Goal: Task Accomplishment & Management: Use online tool/utility

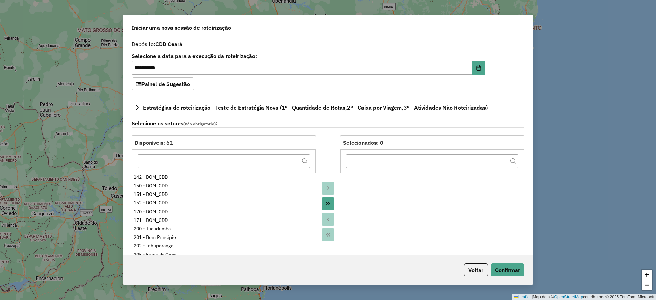
select select "*"
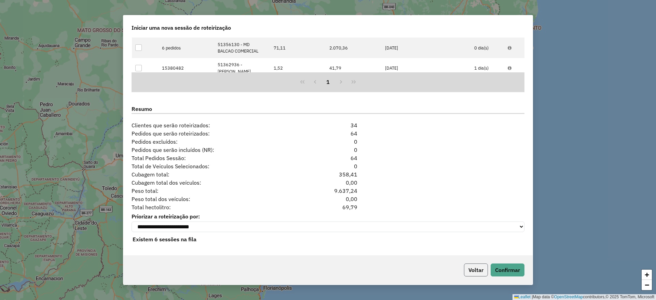
click at [474, 272] on button "Voltar" at bounding box center [476, 270] width 24 height 13
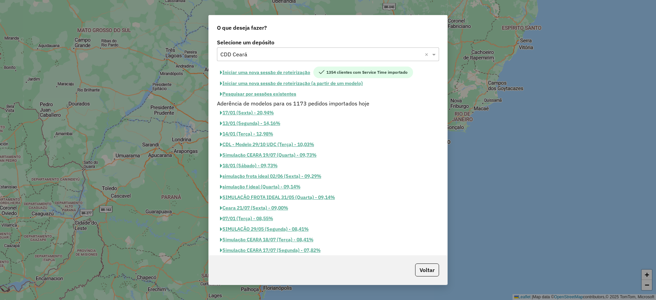
scroll to position [855, 0]
click at [259, 53] on input "text" at bounding box center [320, 55] width 201 height 8
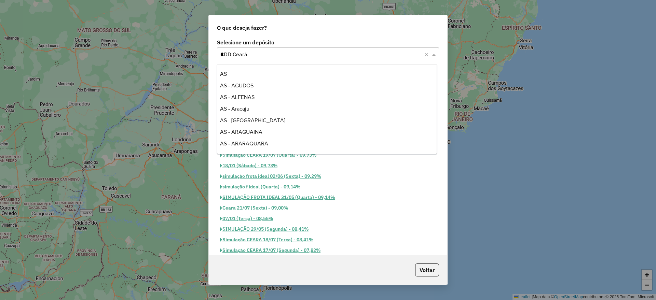
scroll to position [1370, 0]
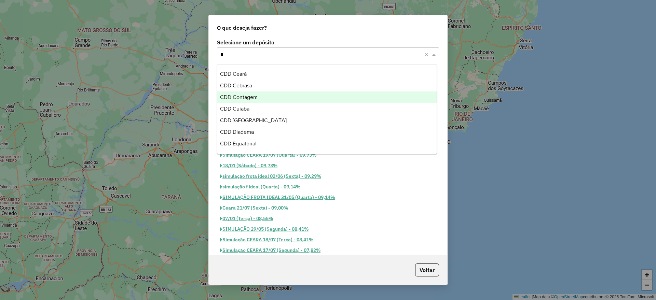
type input "**"
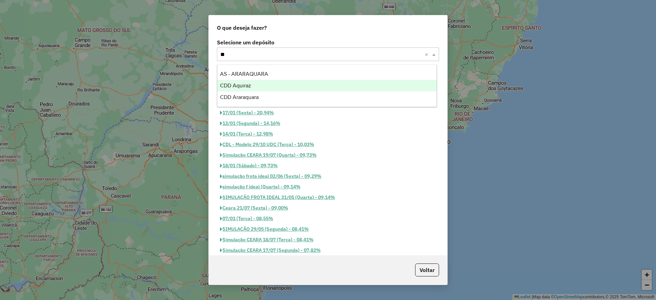
click at [248, 85] on span "CDD Aquiraz" at bounding box center [235, 86] width 31 height 6
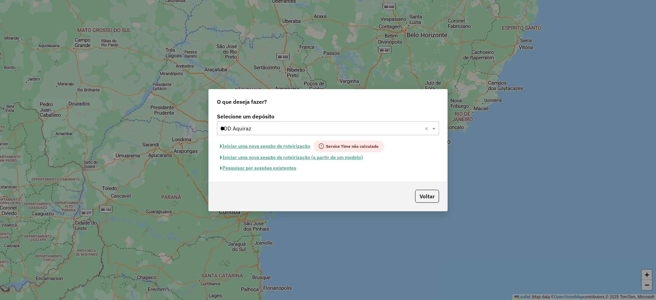
click at [283, 146] on button "Iniciar uma nova sessão de roteirização" at bounding box center [265, 147] width 96 height 12
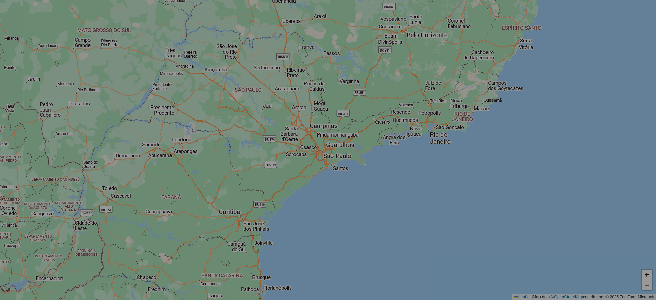
select select "*"
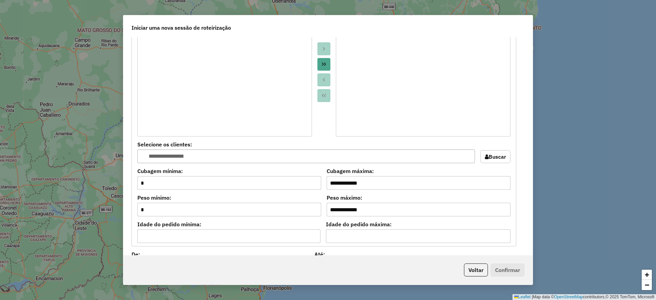
scroll to position [683, 0]
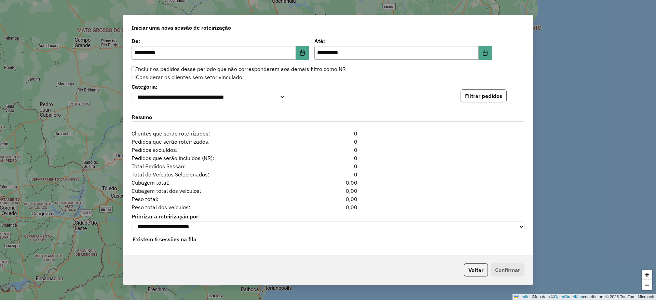
click at [477, 100] on button "Filtrar pedidos" at bounding box center [483, 95] width 46 height 13
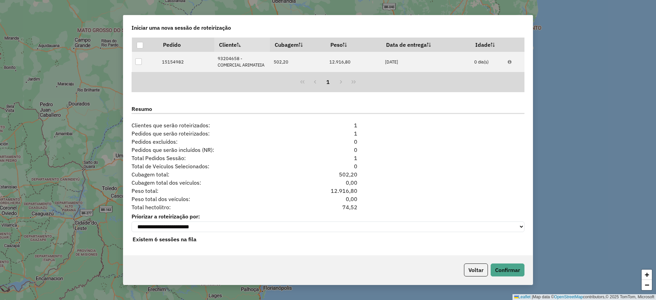
scroll to position [768, 0]
click at [503, 268] on button "Confirmar" at bounding box center [507, 270] width 34 height 13
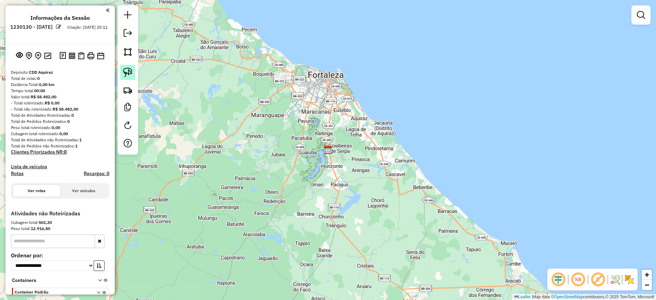
click at [124, 76] on img at bounding box center [128, 73] width 10 height 10
click at [124, 71] on img at bounding box center [128, 73] width 10 height 10
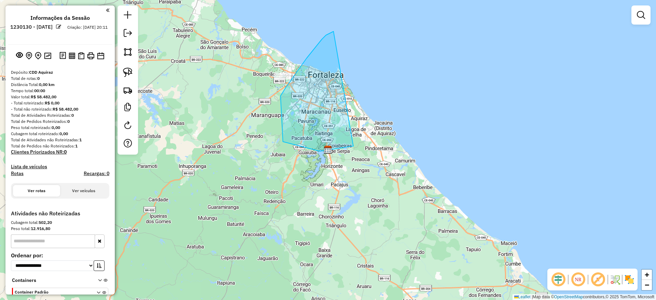
drag, startPoint x: 326, startPoint y: 35, endPoint x: 421, endPoint y: 48, distance: 95.8
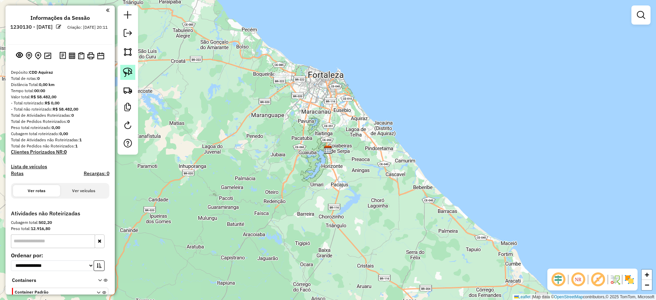
click at [131, 71] on img at bounding box center [128, 73] width 10 height 10
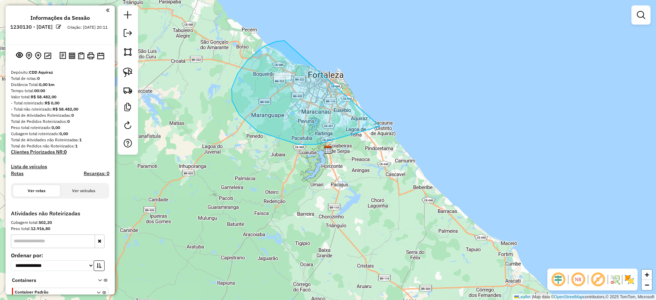
drag, startPoint x: 232, startPoint y: 88, endPoint x: 385, endPoint y: 57, distance: 156.5
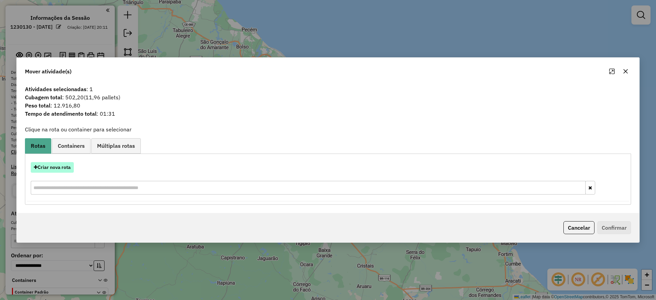
click at [67, 164] on button "Criar nova rota" at bounding box center [52, 167] width 43 height 11
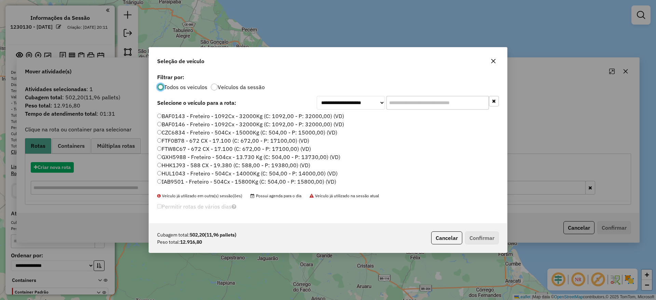
scroll to position [4, 2]
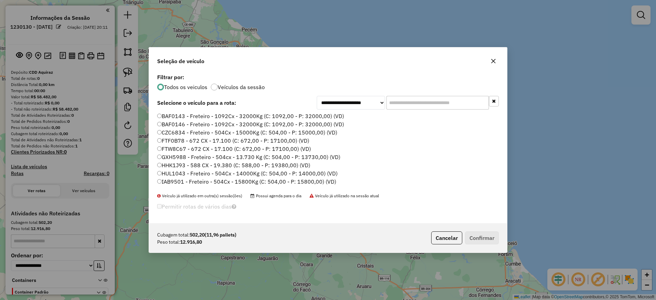
click at [407, 104] on input "text" at bounding box center [437, 103] width 102 height 14
paste input "*******"
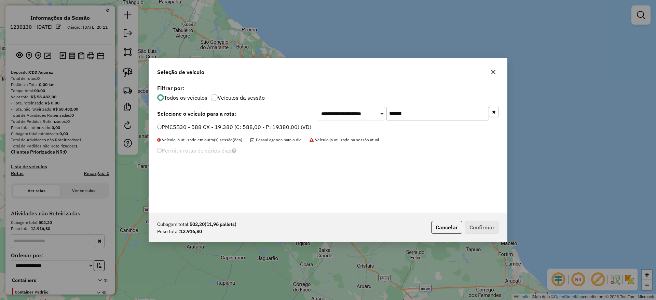
type input "*******"
click at [287, 129] on label "PMC5B30 - 588 CX - 19.380 (C: 588,00 - P: 19380,00) (VD)" at bounding box center [234, 127] width 154 height 8
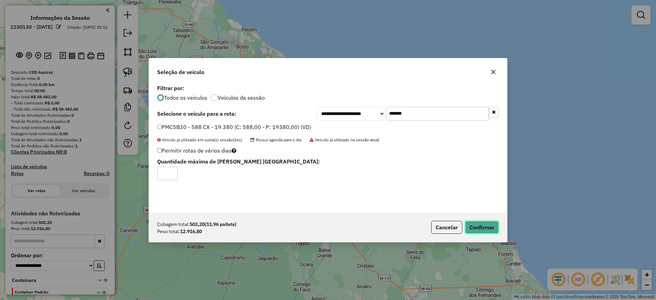
click at [493, 227] on button "Confirmar" at bounding box center [482, 227] width 34 height 13
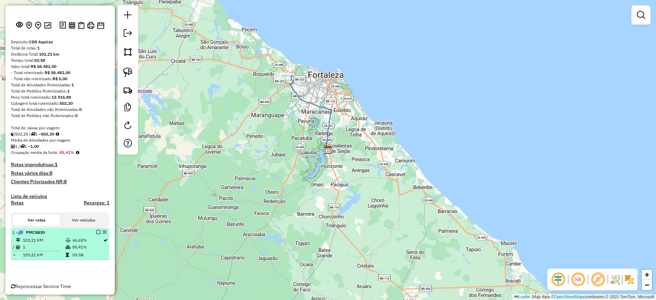
scroll to position [41, 0]
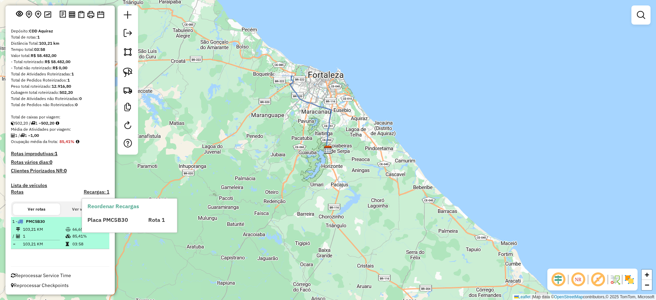
click at [76, 221] on div "1 - PMC5B30" at bounding box center [48, 222] width 72 height 6
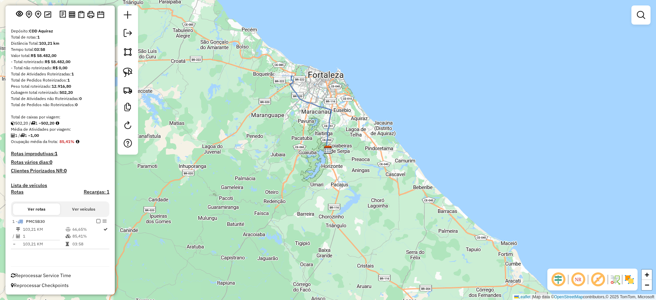
select select "**********"
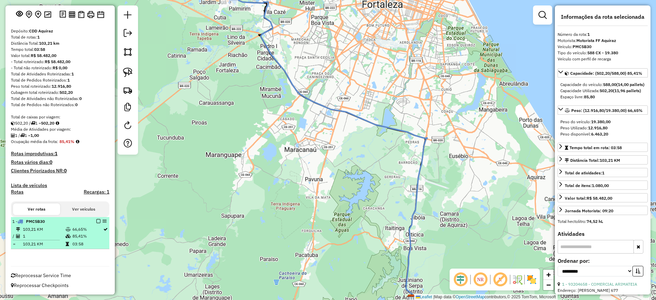
click at [97, 221] on em at bounding box center [98, 221] width 4 height 4
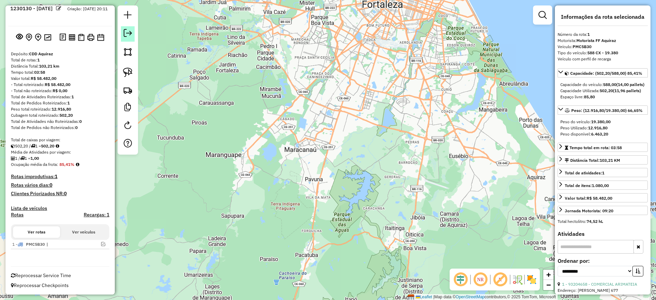
click at [130, 32] on em at bounding box center [128, 33] width 8 height 8
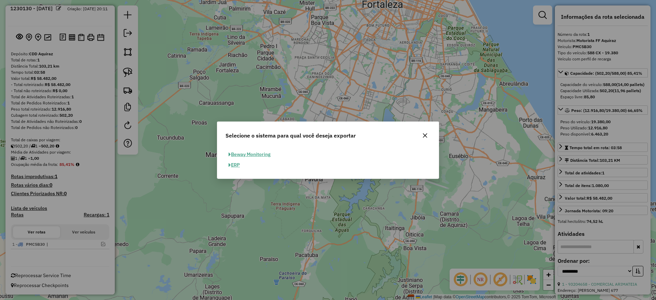
click at [234, 164] on button "ERP" at bounding box center [233, 165] width 17 height 11
select select "*********"
select select "**"
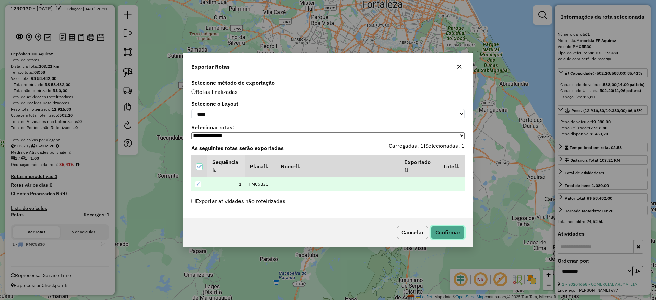
click at [443, 232] on button "Confirmar" at bounding box center [448, 232] width 34 height 13
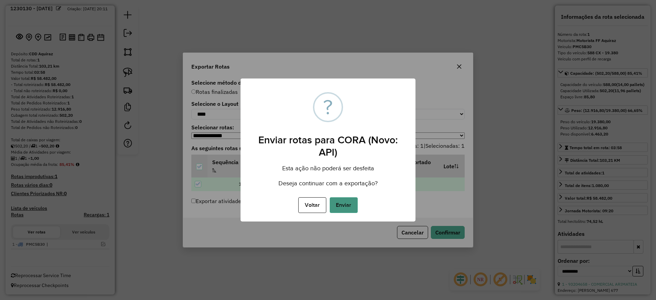
click at [344, 207] on button "Enviar" at bounding box center [344, 205] width 28 height 16
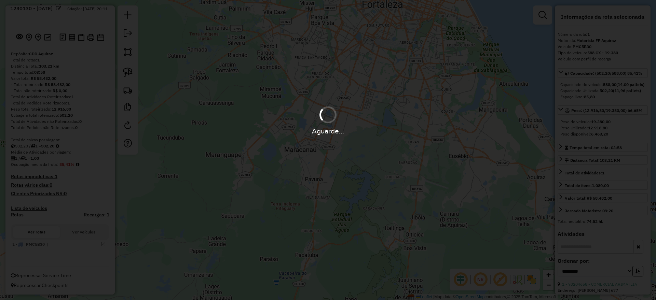
scroll to position [26, 0]
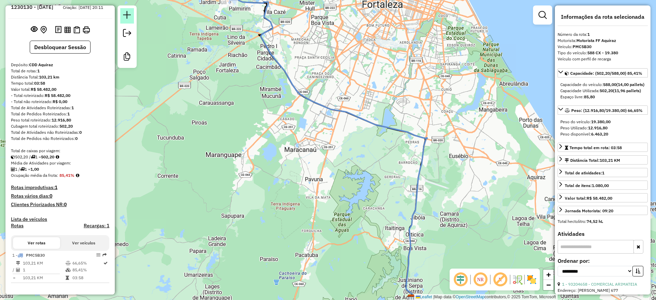
click at [127, 16] on em at bounding box center [127, 15] width 8 height 8
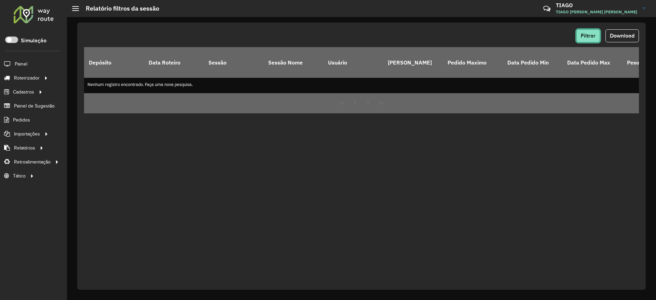
click at [586, 37] on span "Filtrar" at bounding box center [588, 36] width 15 height 6
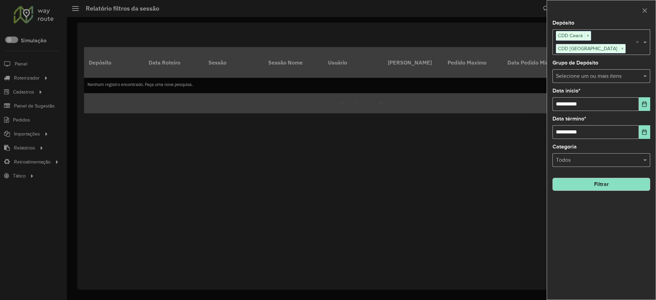
click at [587, 178] on button "Filtrar" at bounding box center [601, 184] width 98 height 13
